Goal: Transaction & Acquisition: Purchase product/service

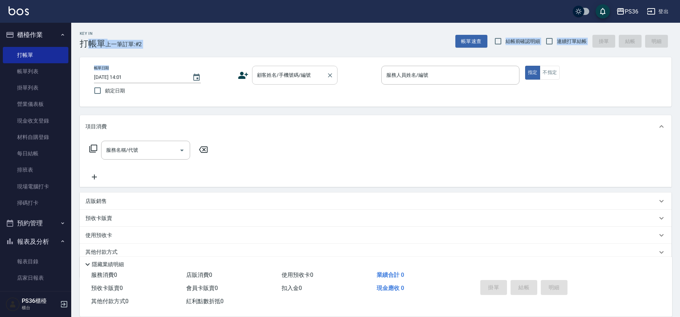
click at [263, 78] on input "顧客姓名/手機號碼/編號" at bounding box center [289, 75] width 68 height 12
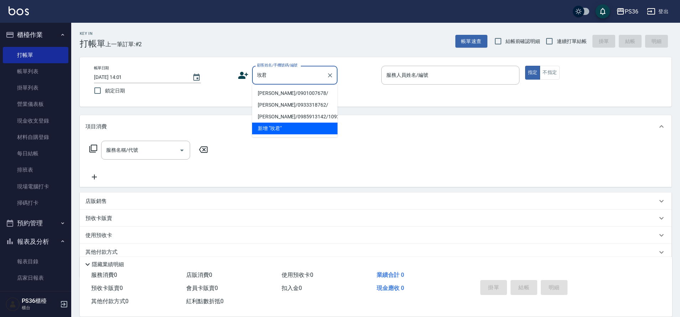
drag, startPoint x: 294, startPoint y: 92, endPoint x: 235, endPoint y: 109, distance: 61.0
click at [294, 92] on li "[PERSON_NAME]/0901007678/" at bounding box center [294, 94] width 85 height 12
type input "[PERSON_NAME]/0901007678/"
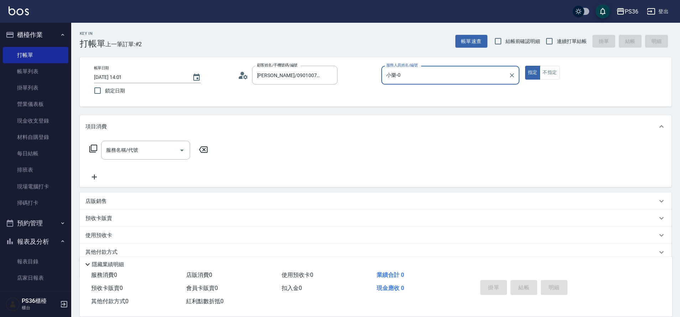
type input "小樂-0"
click at [96, 149] on icon at bounding box center [93, 149] width 8 height 8
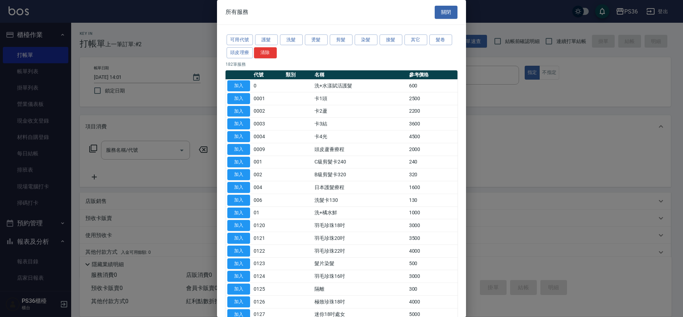
click at [365, 46] on div "可用代號 護髮 洗髮 燙髮 剪髮 染髮 接髮 其它 髮卷 頭皮理療 清除" at bounding box center [342, 46] width 232 height 26
click at [367, 42] on button "染髮" at bounding box center [366, 40] width 23 height 11
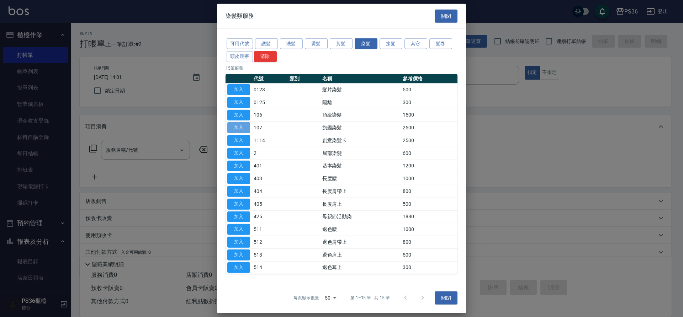
click at [242, 127] on button "加入" at bounding box center [238, 127] width 23 height 11
type input "旗艦染髮(107)"
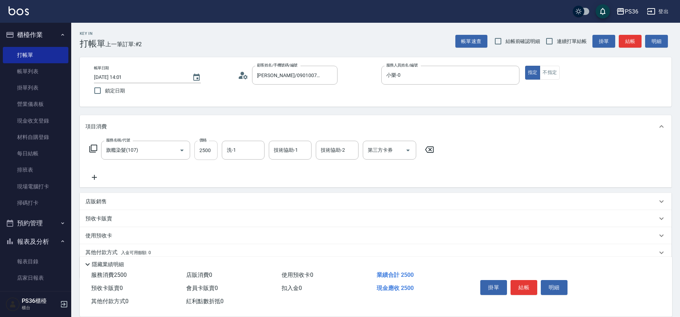
click at [205, 155] on input "2500" at bounding box center [205, 150] width 23 height 19
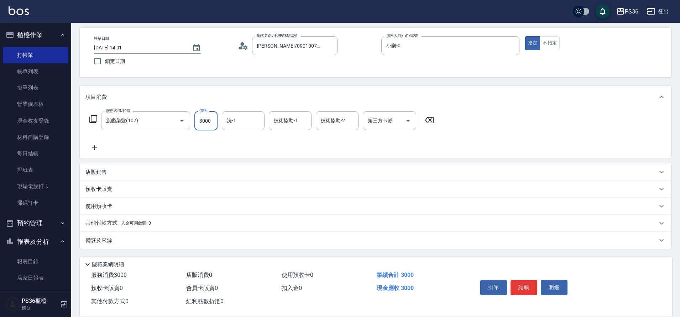
type input "3000"
click at [123, 225] on span "入金可用餘額: 0" at bounding box center [136, 223] width 30 height 5
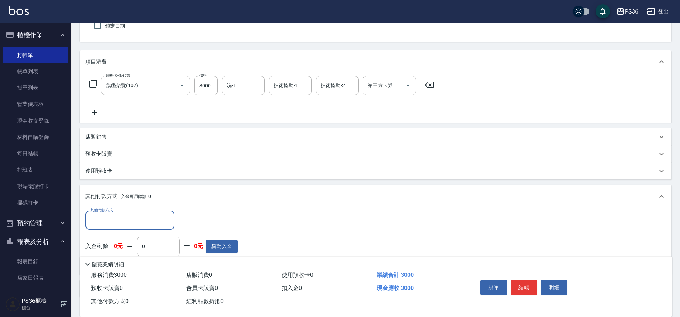
scroll to position [65, 0]
click at [123, 225] on input "其他付款方式" at bounding box center [130, 220] width 83 height 12
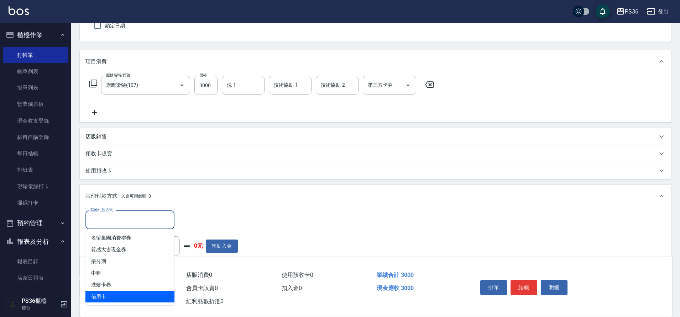
click at [116, 294] on span "信用卡" at bounding box center [129, 297] width 89 height 12
type input "信用卡"
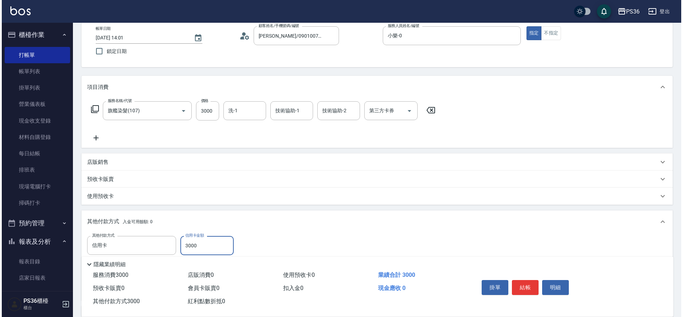
scroll to position [0, 0]
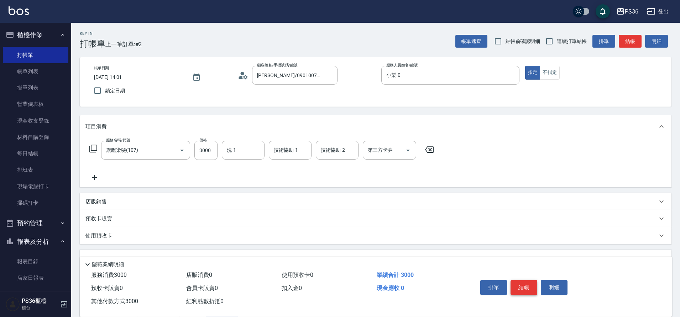
type input "3000"
click at [531, 284] on button "結帳" at bounding box center [523, 287] width 27 height 15
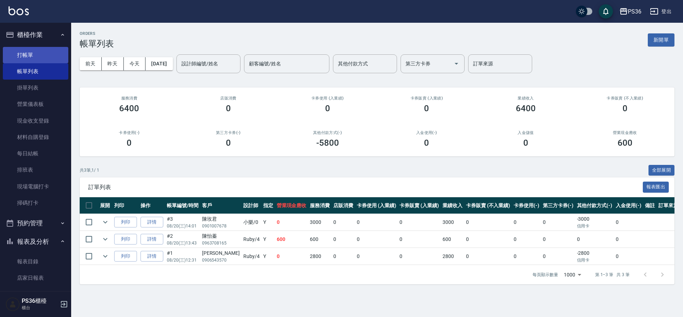
click at [42, 55] on link "打帳單" at bounding box center [35, 55] width 65 height 16
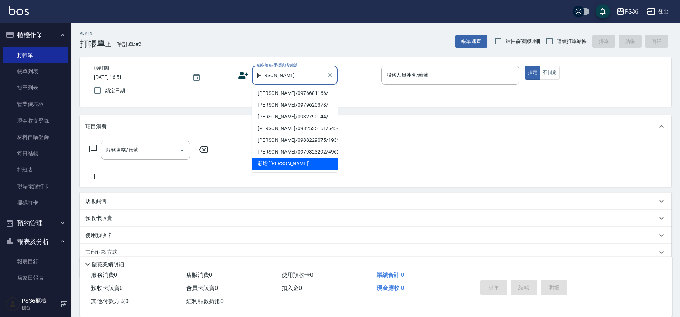
click at [305, 92] on li "[PERSON_NAME]/0976681166/" at bounding box center [294, 94] width 85 height 12
type input "[PERSON_NAME]/0976681166/"
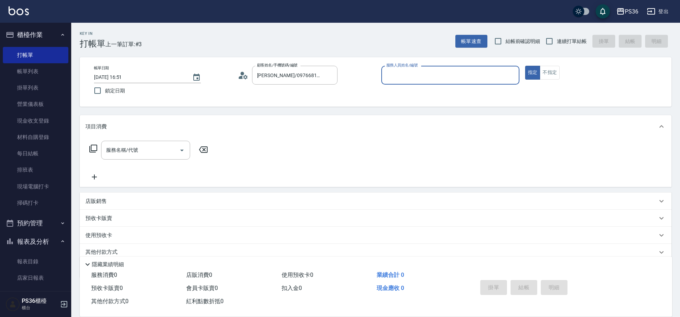
type input "Ruby-4"
click at [159, 152] on input "服務名稱/代號" at bounding box center [140, 150] width 72 height 12
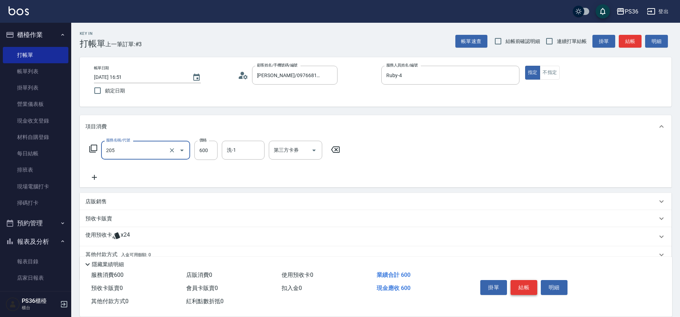
type input "A級洗剪(205)"
click at [533, 284] on button "結帳" at bounding box center [523, 287] width 27 height 15
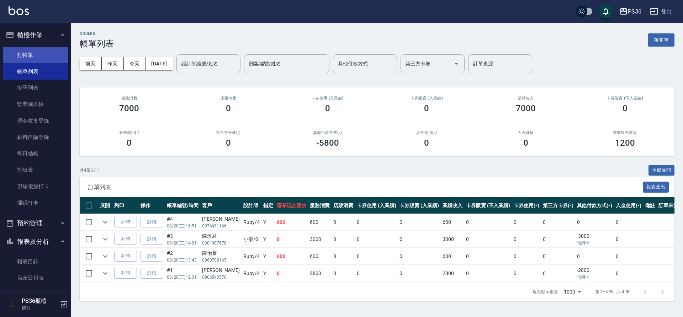
click at [23, 56] on link "打帳單" at bounding box center [35, 55] width 65 height 16
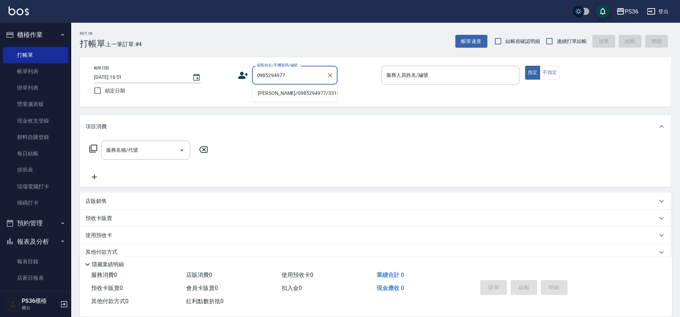
click at [286, 95] on li "[PERSON_NAME]/0985294977/331350" at bounding box center [294, 94] width 85 height 12
type input "[PERSON_NAME]/0985294977/331350"
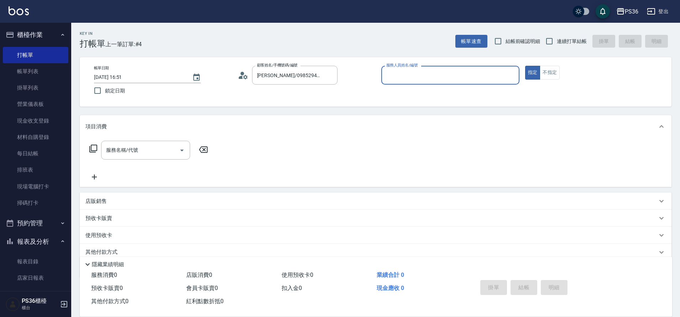
type input "[PERSON_NAME]-1"
click at [93, 149] on icon at bounding box center [93, 148] width 9 height 9
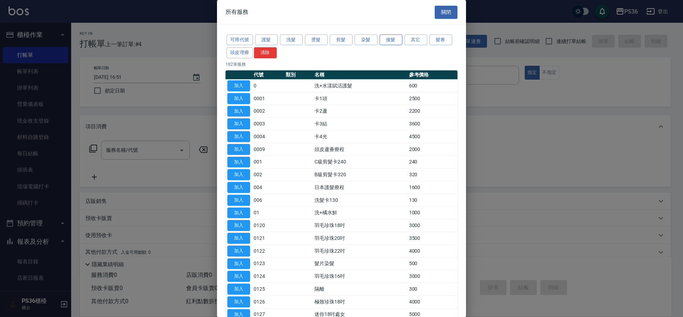
click at [389, 37] on button "接髮" at bounding box center [391, 40] width 23 height 11
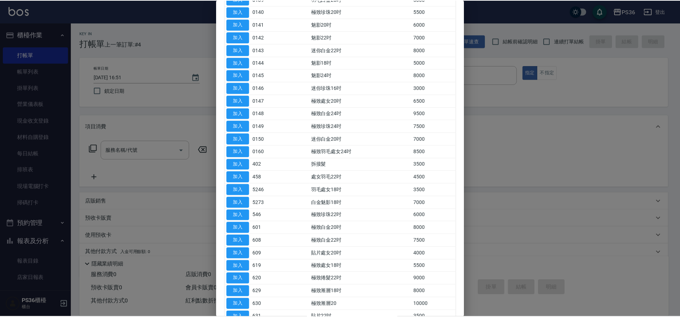
scroll to position [320, 0]
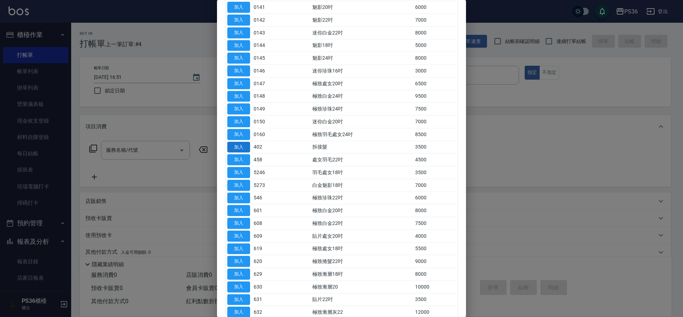
click at [235, 147] on button "加入" at bounding box center [238, 147] width 23 height 11
type input "拆接髮(402)"
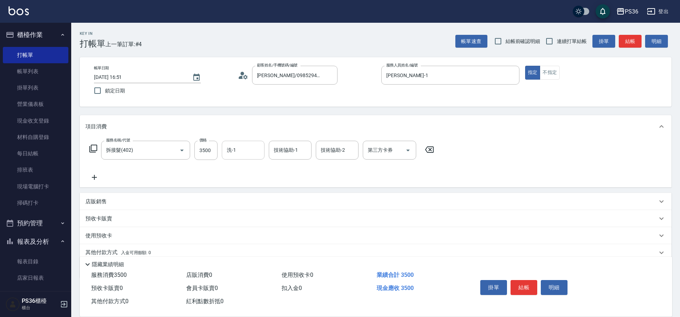
click at [247, 147] on input "洗-1" at bounding box center [243, 150] width 36 height 12
click at [197, 148] on input "3500" at bounding box center [205, 150] width 23 height 19
type input "4000"
click at [229, 149] on div "洗-1 洗-1" at bounding box center [243, 150] width 43 height 19
type input "又婕-25"
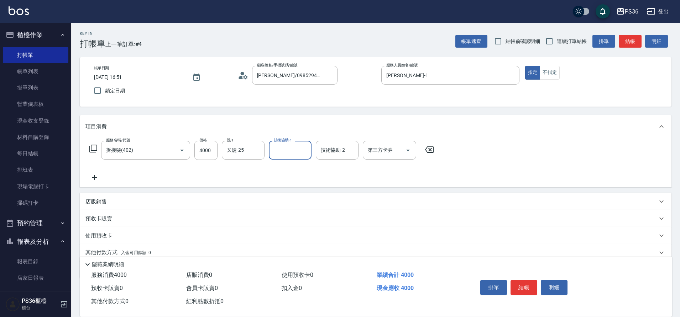
click at [97, 176] on icon at bounding box center [94, 177] width 18 height 9
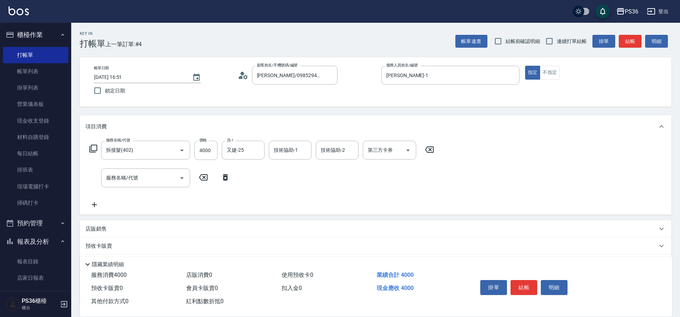
click at [94, 152] on icon at bounding box center [93, 148] width 9 height 9
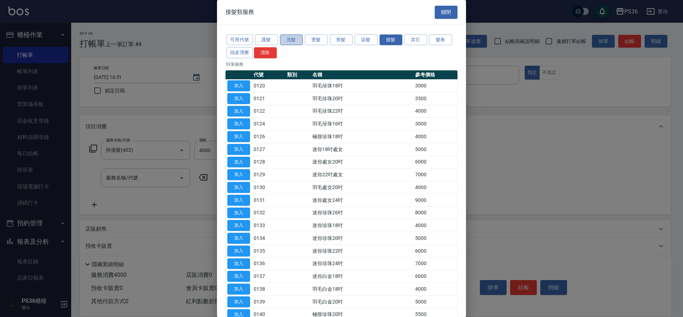
click at [294, 44] on button "洗髮" at bounding box center [291, 40] width 23 height 11
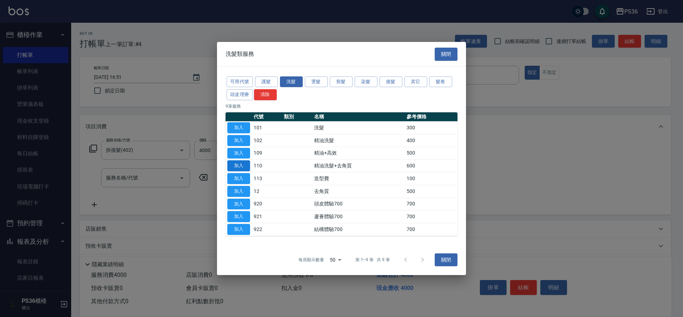
click at [238, 167] on button "加入" at bounding box center [238, 165] width 23 height 11
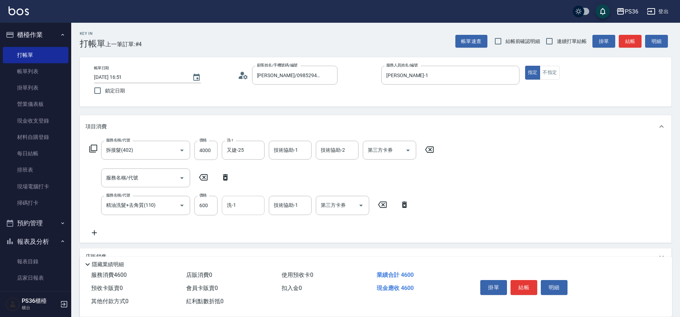
click at [240, 203] on input "洗-1" at bounding box center [243, 205] width 36 height 12
type input "又婕-25"
click at [215, 205] on input "600" at bounding box center [205, 205] width 23 height 19
type input "700"
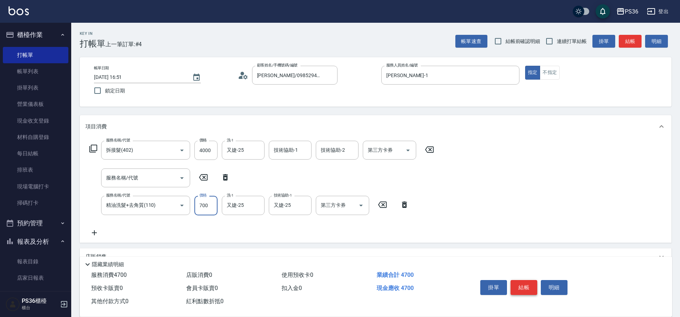
click at [528, 287] on button "結帳" at bounding box center [523, 287] width 27 height 15
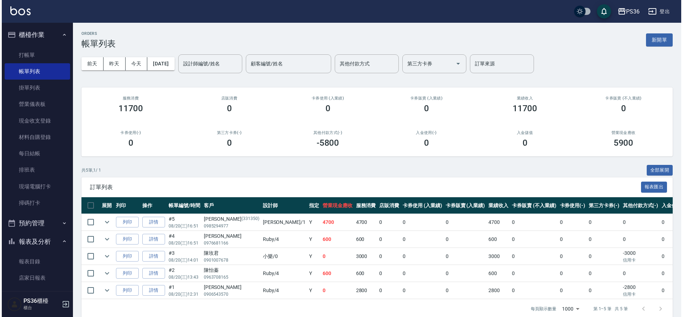
scroll to position [178, 0]
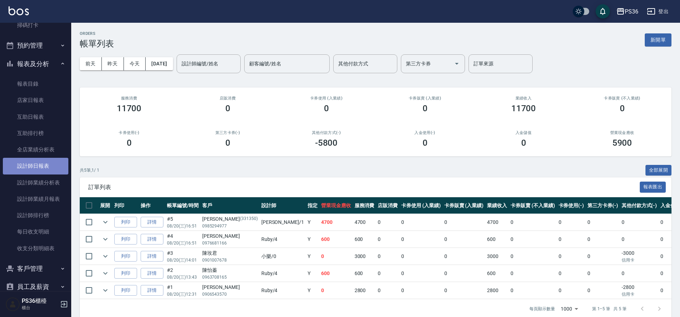
click at [47, 167] on link "設計師日報表" at bounding box center [35, 166] width 65 height 16
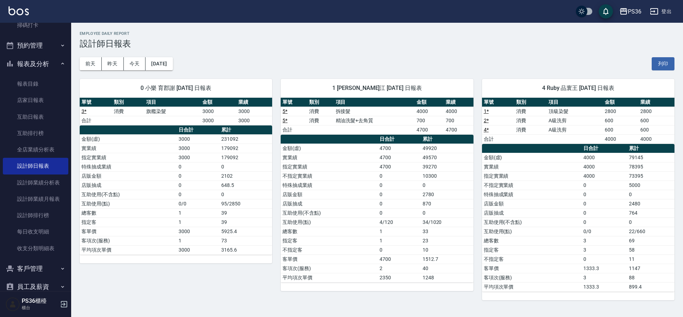
click at [242, 134] on td "231092" at bounding box center [246, 138] width 53 height 9
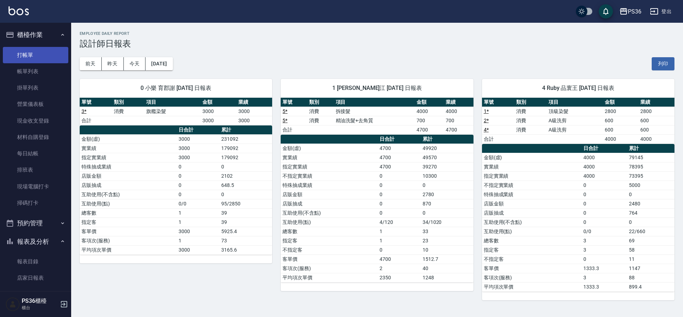
click at [38, 54] on link "打帳單" at bounding box center [35, 55] width 65 height 16
